Goal: Find specific page/section: Find specific page/section

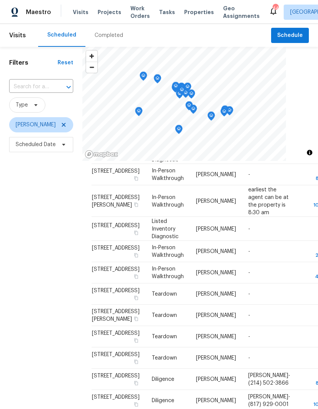
scroll to position [50, 0]
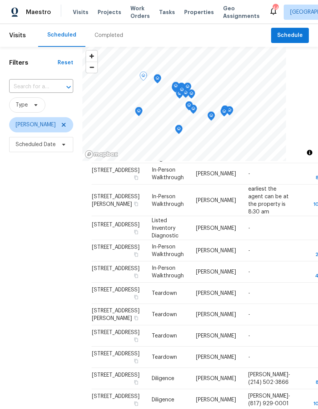
click at [0, 0] on icon at bounding box center [0, 0] width 0 height 0
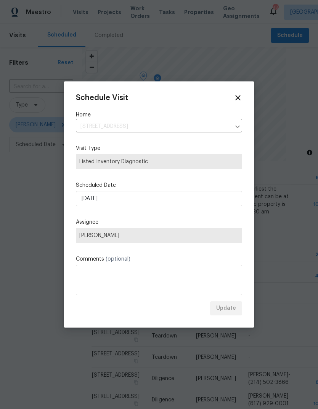
click at [238, 98] on icon at bounding box center [237, 98] width 5 height 5
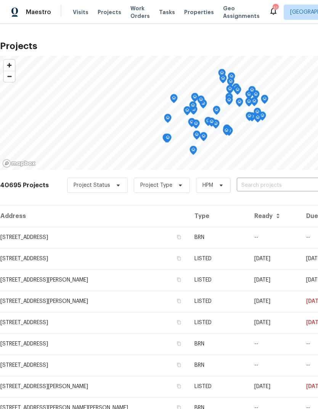
click at [275, 180] on input "text" at bounding box center [279, 186] width 87 height 12
type input "3925 wed"
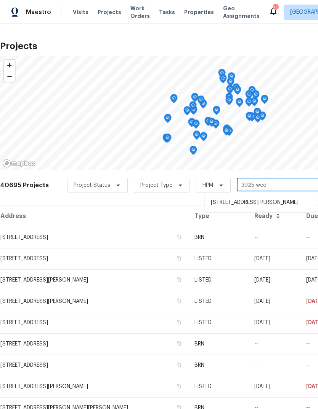
click at [270, 206] on li "[STREET_ADDRESS][PERSON_NAME]" at bounding box center [259, 202] width 111 height 13
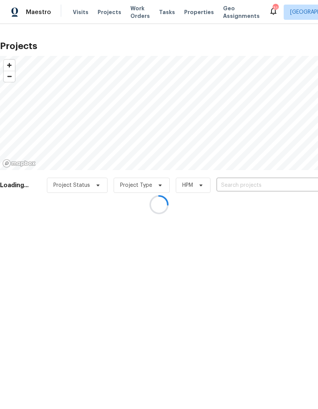
type input "[STREET_ADDRESS][PERSON_NAME]"
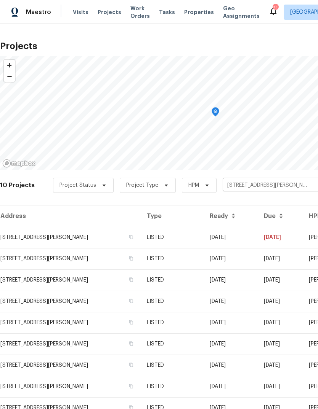
click at [203, 233] on td "LISTED" at bounding box center [172, 237] width 62 height 21
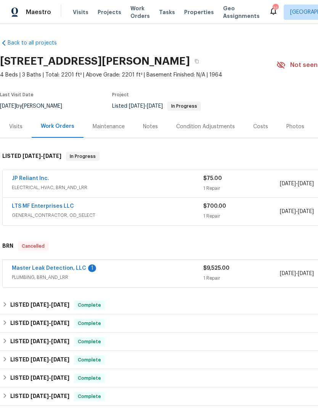
click at [64, 267] on link "Master Leak Detection, LLC" at bounding box center [49, 268] width 74 height 5
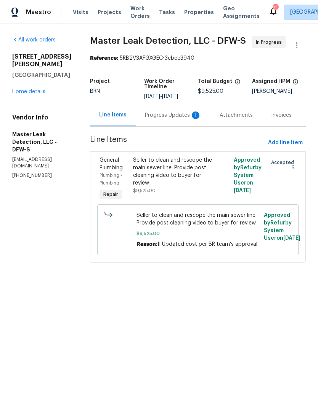
click at [172, 118] on div "Progress Updates 1" at bounding box center [173, 116] width 56 height 8
